Goal: Task Accomplishment & Management: Manage account settings

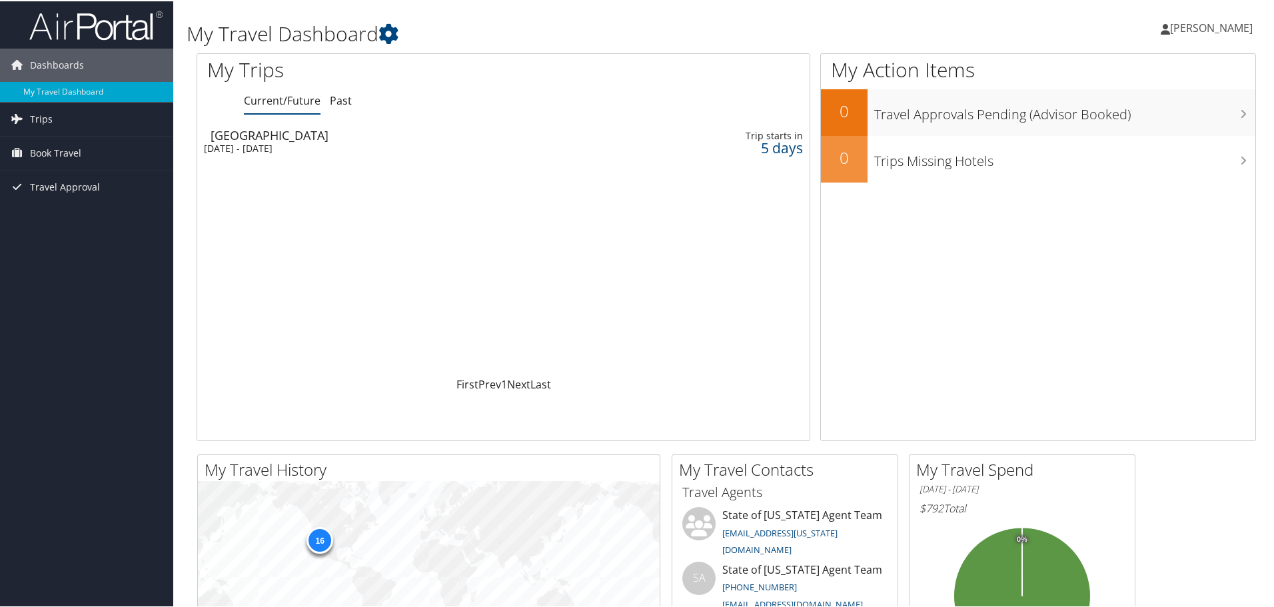
click at [268, 138] on div "[GEOGRAPHIC_DATA]" at bounding box center [394, 134] width 369 height 12
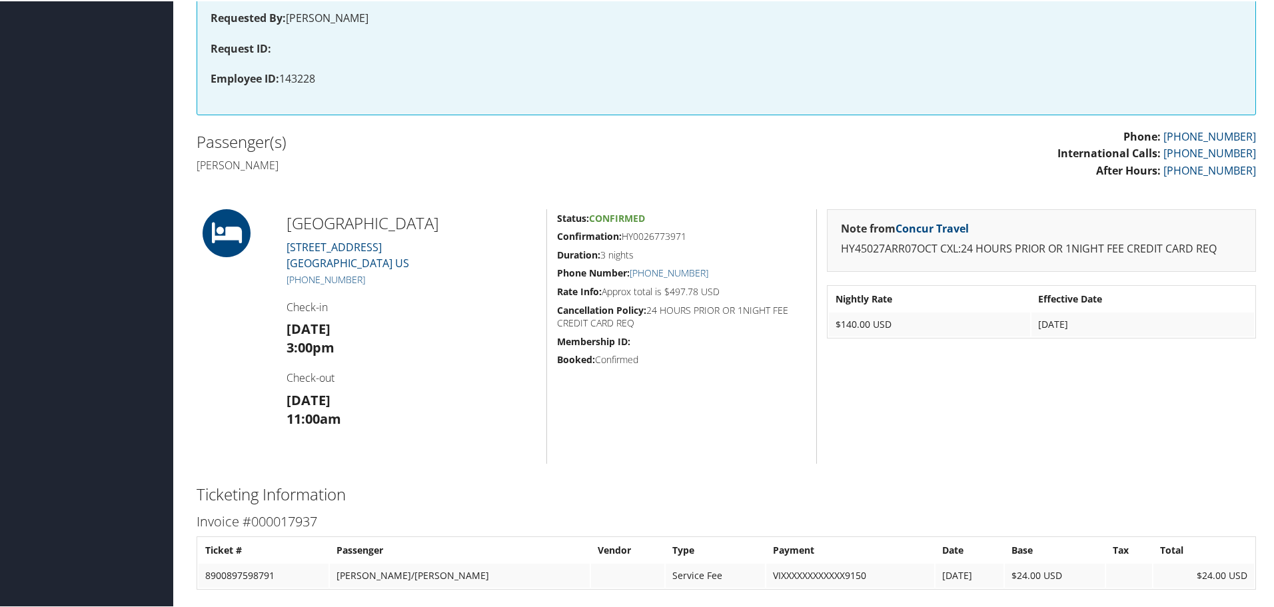
scroll to position [325, 0]
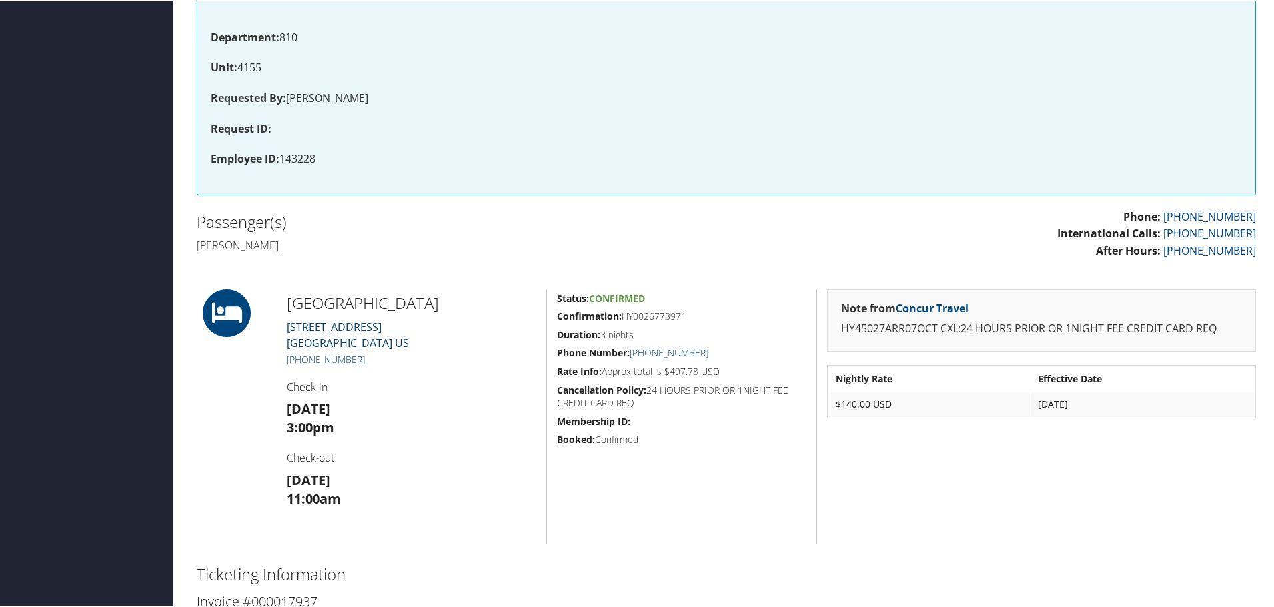
click at [352, 349] on link "55 North 400 West SALT LAKE CITY UT 84101 US" at bounding box center [347, 333] width 123 height 31
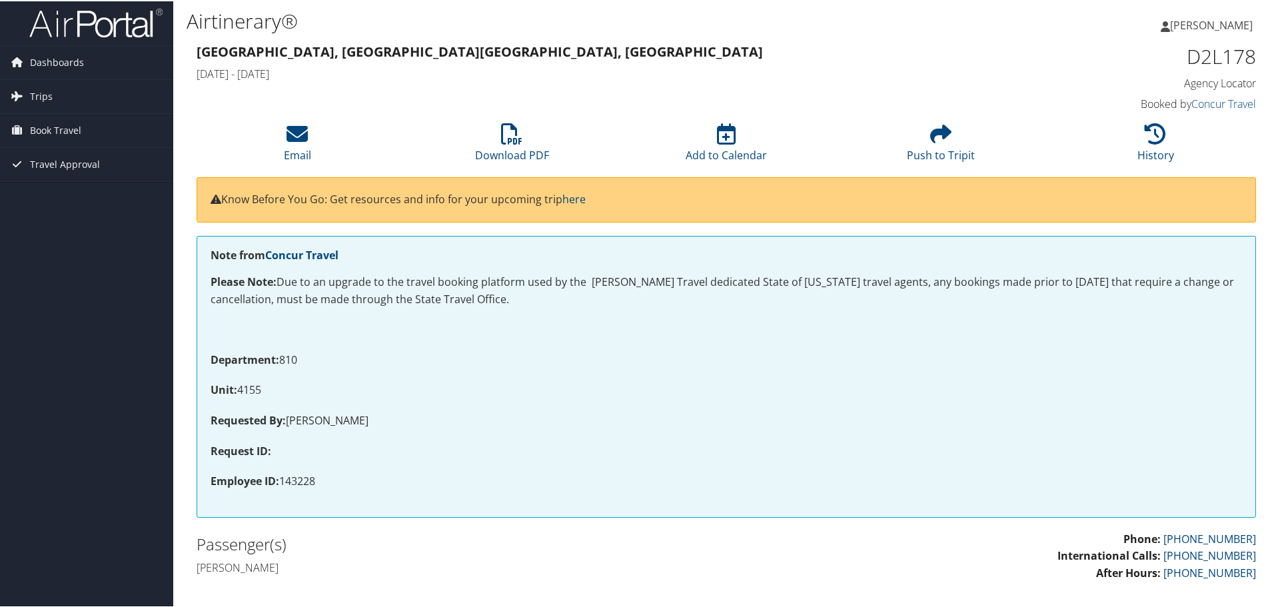
scroll to position [0, 0]
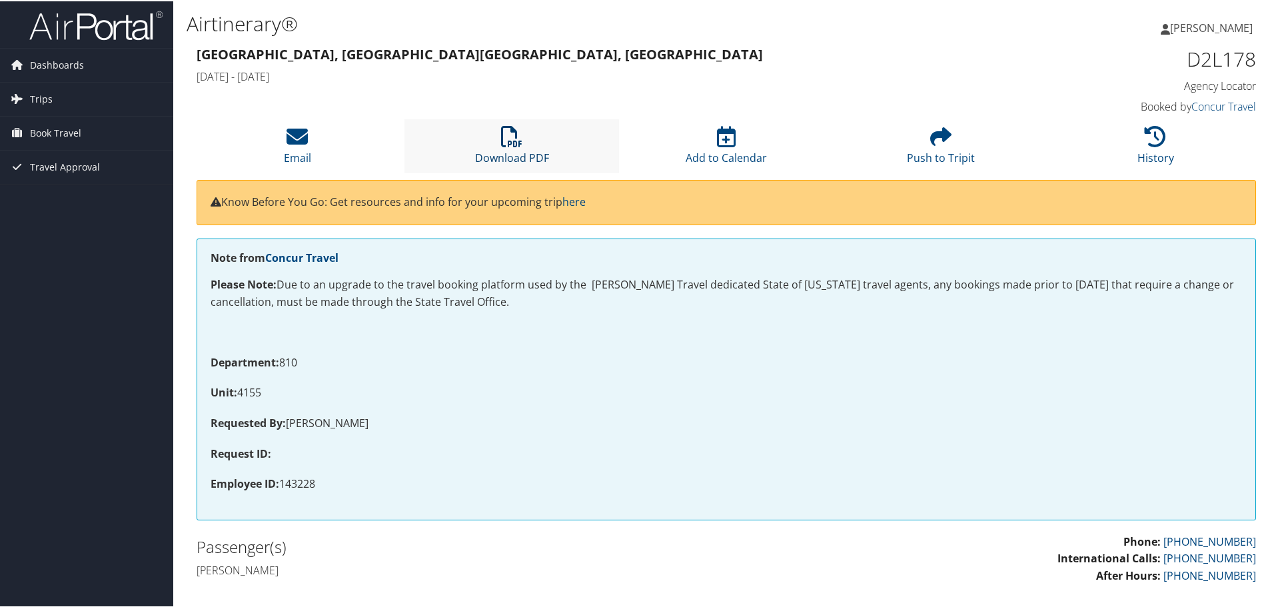
click at [504, 143] on icon at bounding box center [511, 135] width 21 height 21
click at [30, 101] on span "Trips" at bounding box center [41, 97] width 23 height 33
click at [47, 123] on link "Current/Future Trips" at bounding box center [86, 125] width 173 height 20
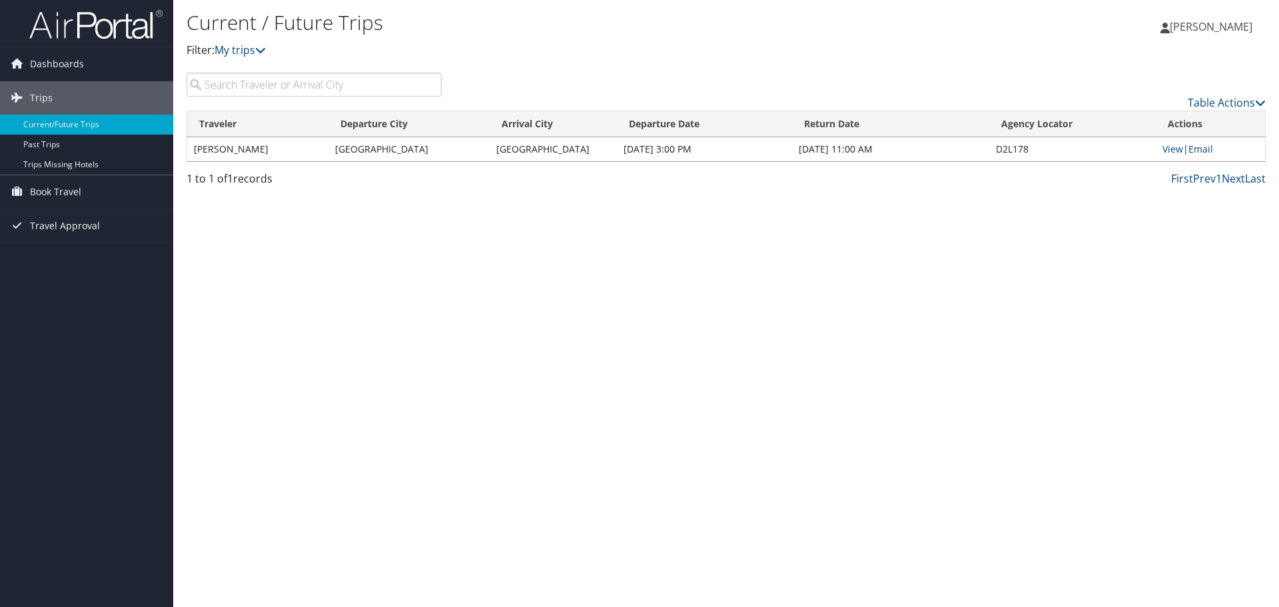
click at [1210, 23] on span "[PERSON_NAME]" at bounding box center [1211, 26] width 83 height 15
click at [1134, 216] on link "Sign Out" at bounding box center [1177, 217] width 149 height 23
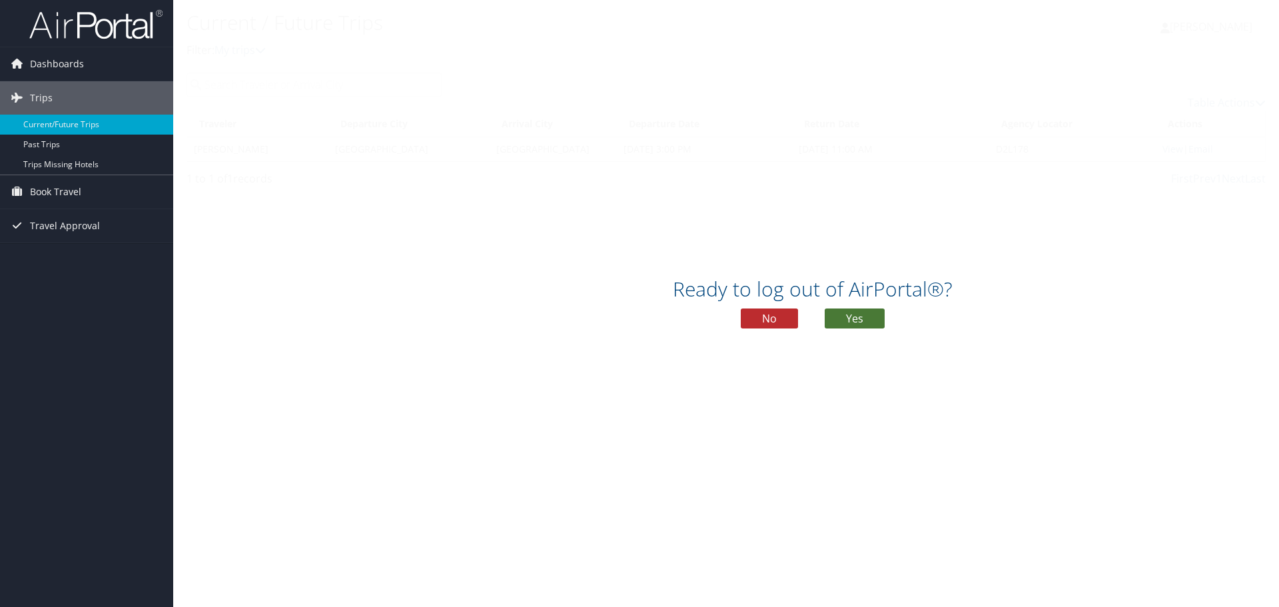
click at [855, 319] on button "Yes" at bounding box center [855, 318] width 60 height 20
